Goal: Navigation & Orientation: Go to known website

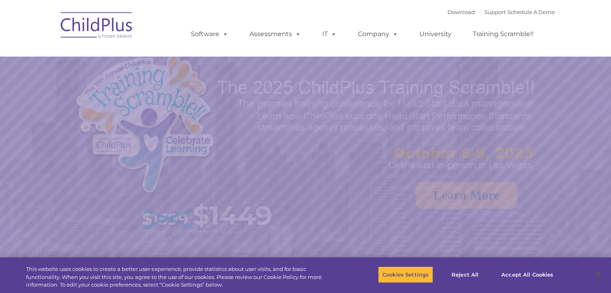
select select "MEDIUM"
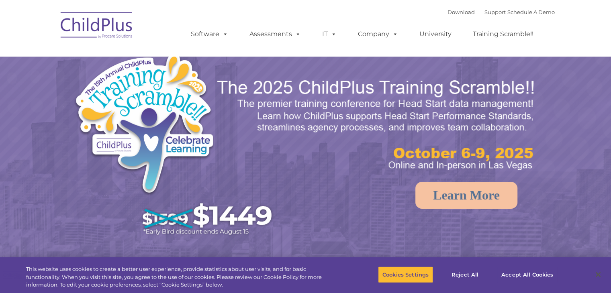
select select "MEDIUM"
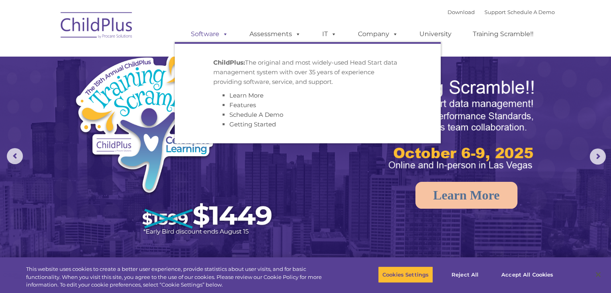
click at [228, 33] on span at bounding box center [223, 34] width 9 height 8
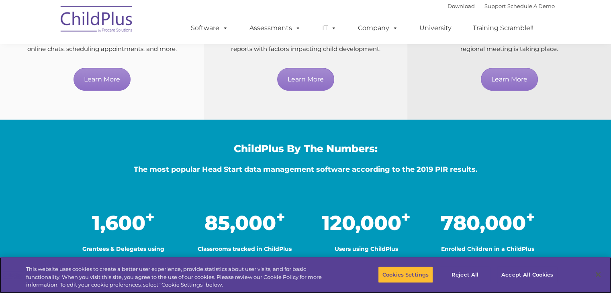
scroll to position [124, 0]
